Goal: Transaction & Acquisition: Purchase product/service

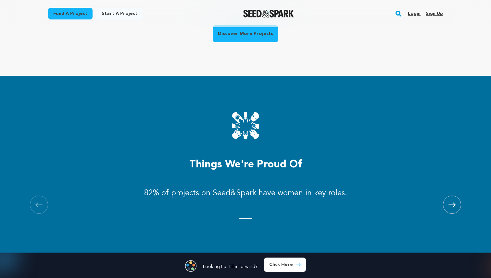
click at [454, 207] on span at bounding box center [452, 205] width 18 height 18
click at [455, 207] on icon at bounding box center [452, 205] width 7 height 5
click at [456, 207] on icon at bounding box center [452, 205] width 7 height 5
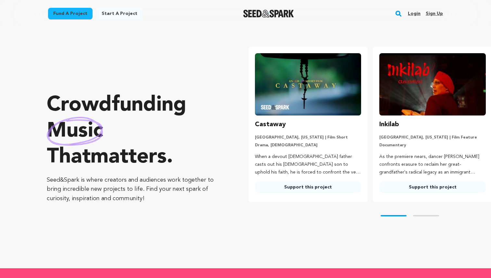
click at [294, 112] on img at bounding box center [308, 84] width 107 height 62
click at [288, 154] on p "When a devout Catholic father casts out his queer son to uphold his faith, he i…" at bounding box center [308, 164] width 107 height 23
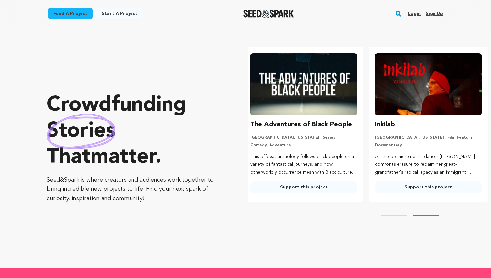
scroll to position [0, 130]
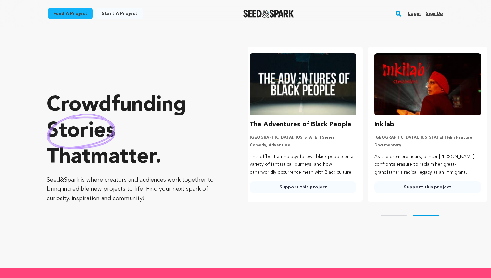
click at [268, 188] on link "Support this project" at bounding box center [303, 188] width 107 height 12
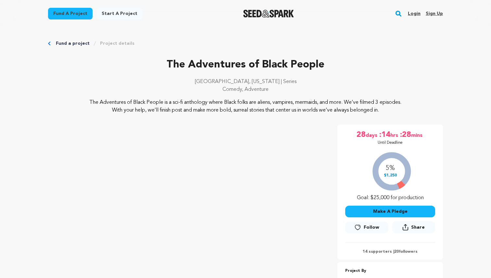
click at [251, 14] on img "Seed&Spark Homepage" at bounding box center [268, 14] width 51 height 8
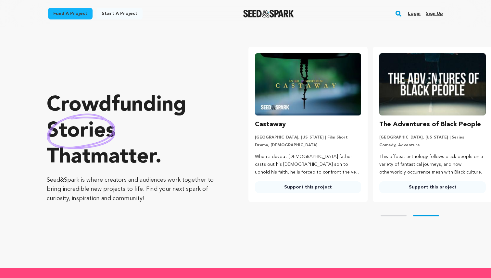
click at [305, 89] on img at bounding box center [308, 84] width 107 height 62
